Goal: Navigation & Orientation: Find specific page/section

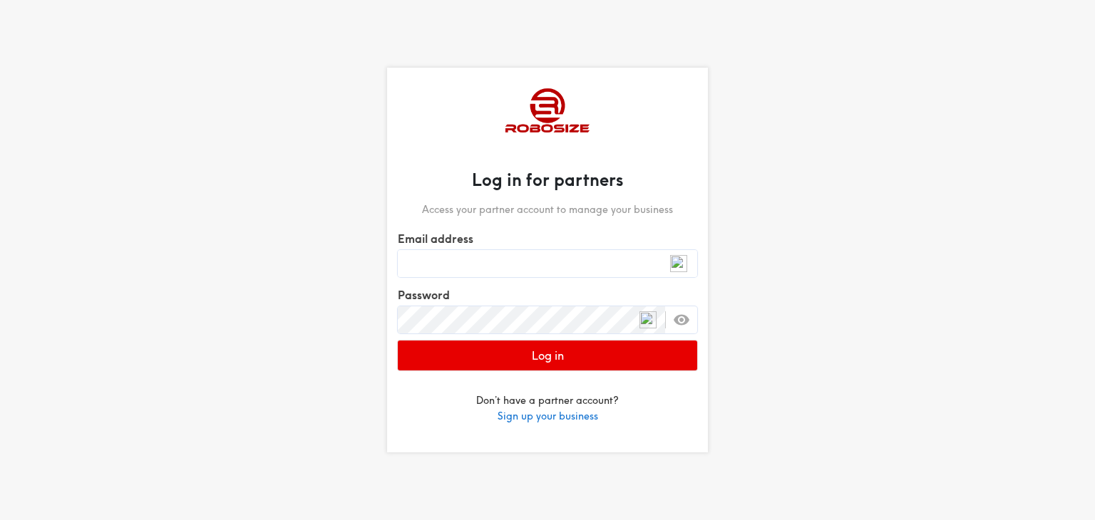
click at [493, 274] on input "Email address" at bounding box center [547, 263] width 299 height 27
type input "cantafiosales@gmail.com"
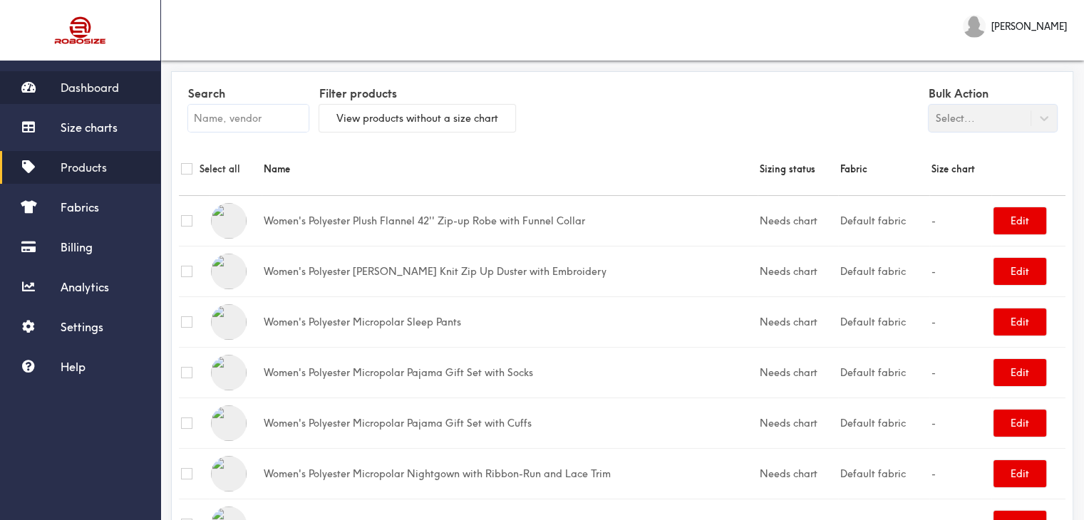
click at [118, 88] on span "Dashboard" at bounding box center [90, 88] width 58 height 14
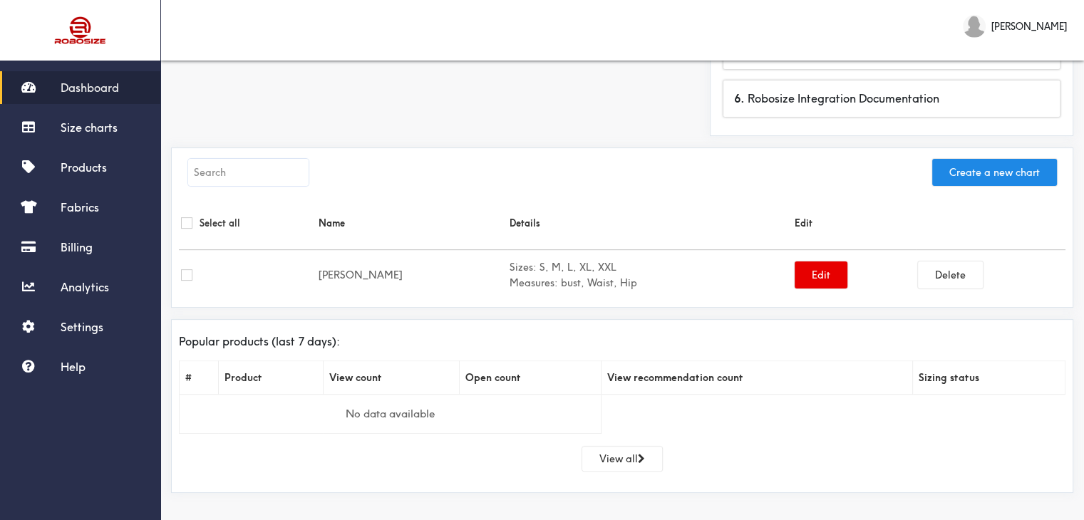
scroll to position [349, 0]
